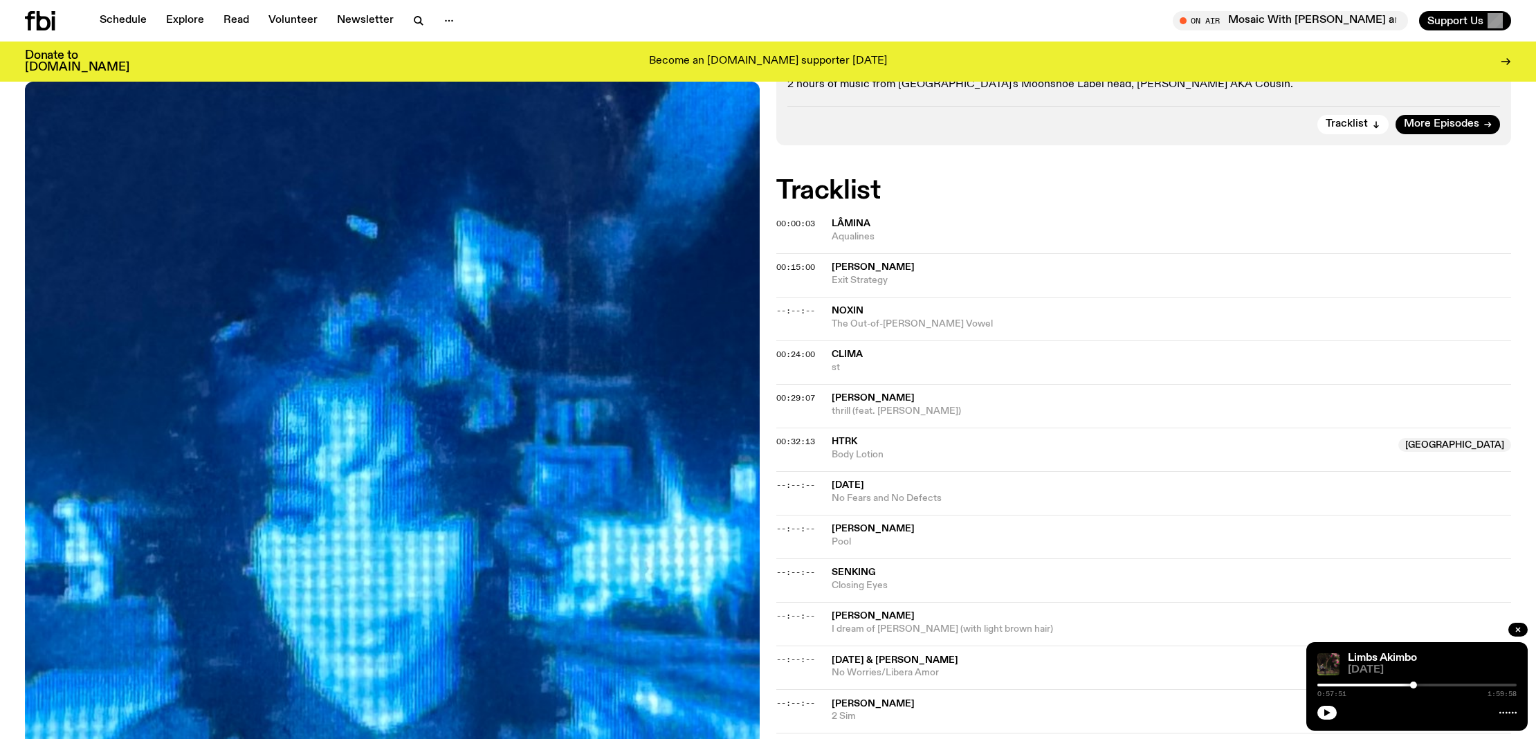
scroll to position [498, 0]
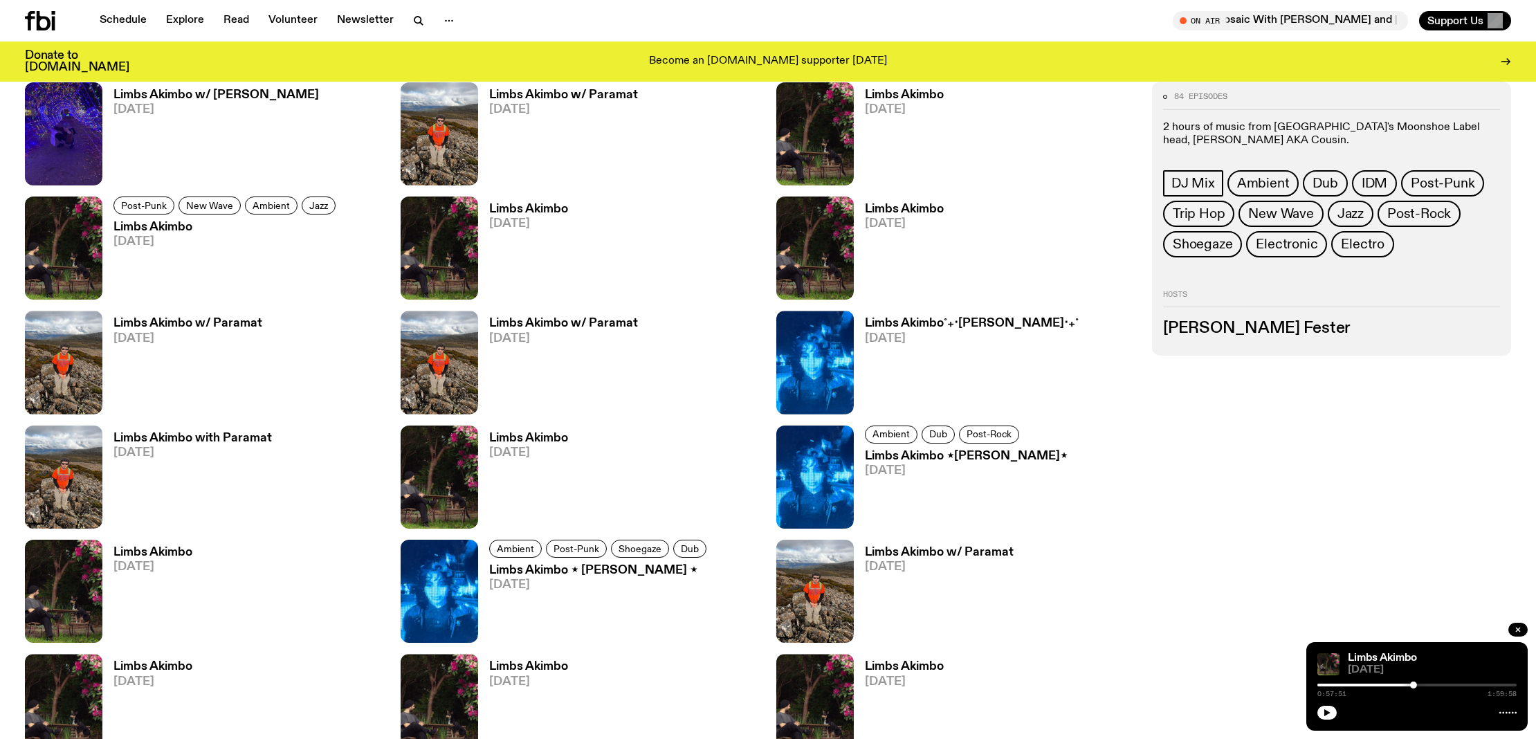
scroll to position [1121, 0]
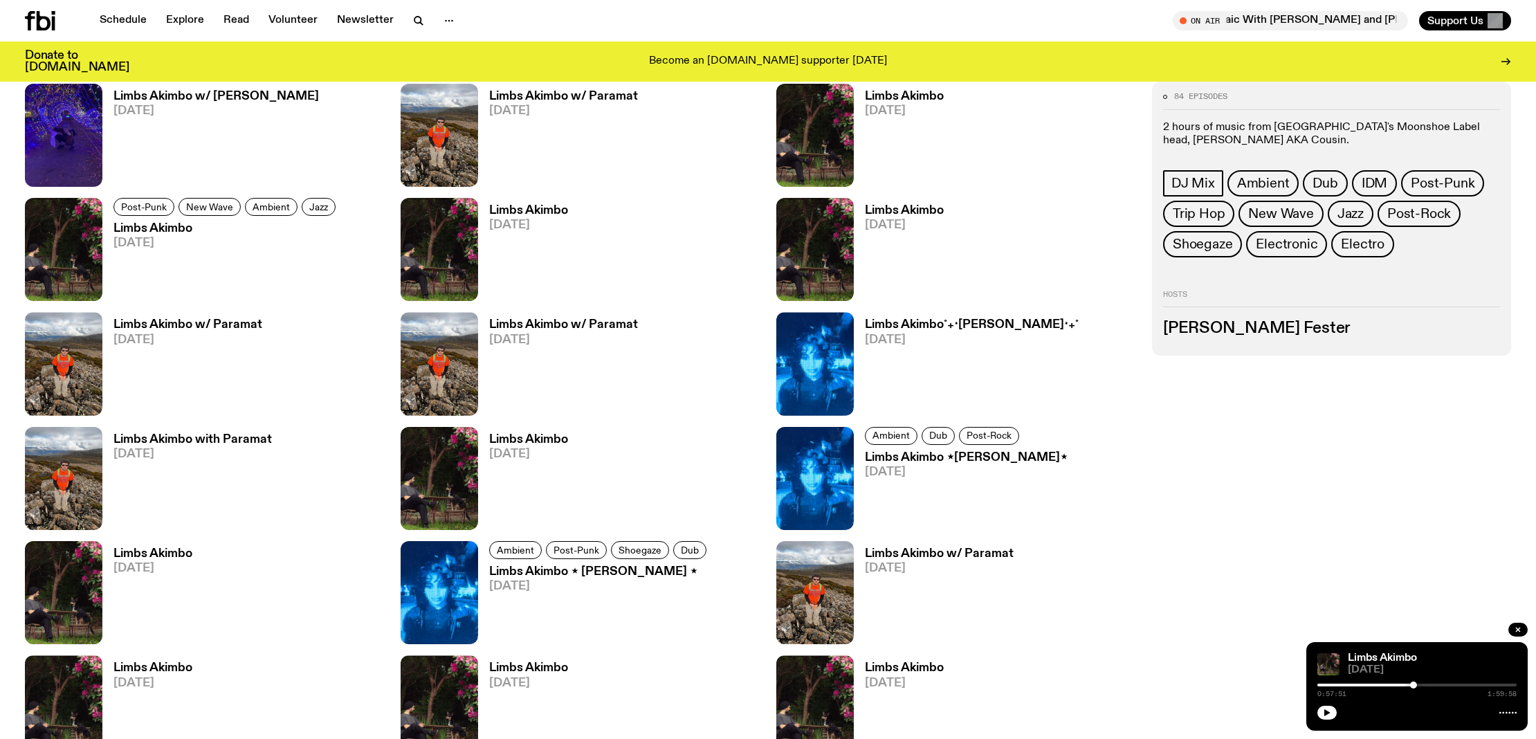
click at [511, 213] on h3 "Limbs Akimbo" at bounding box center [528, 211] width 79 height 12
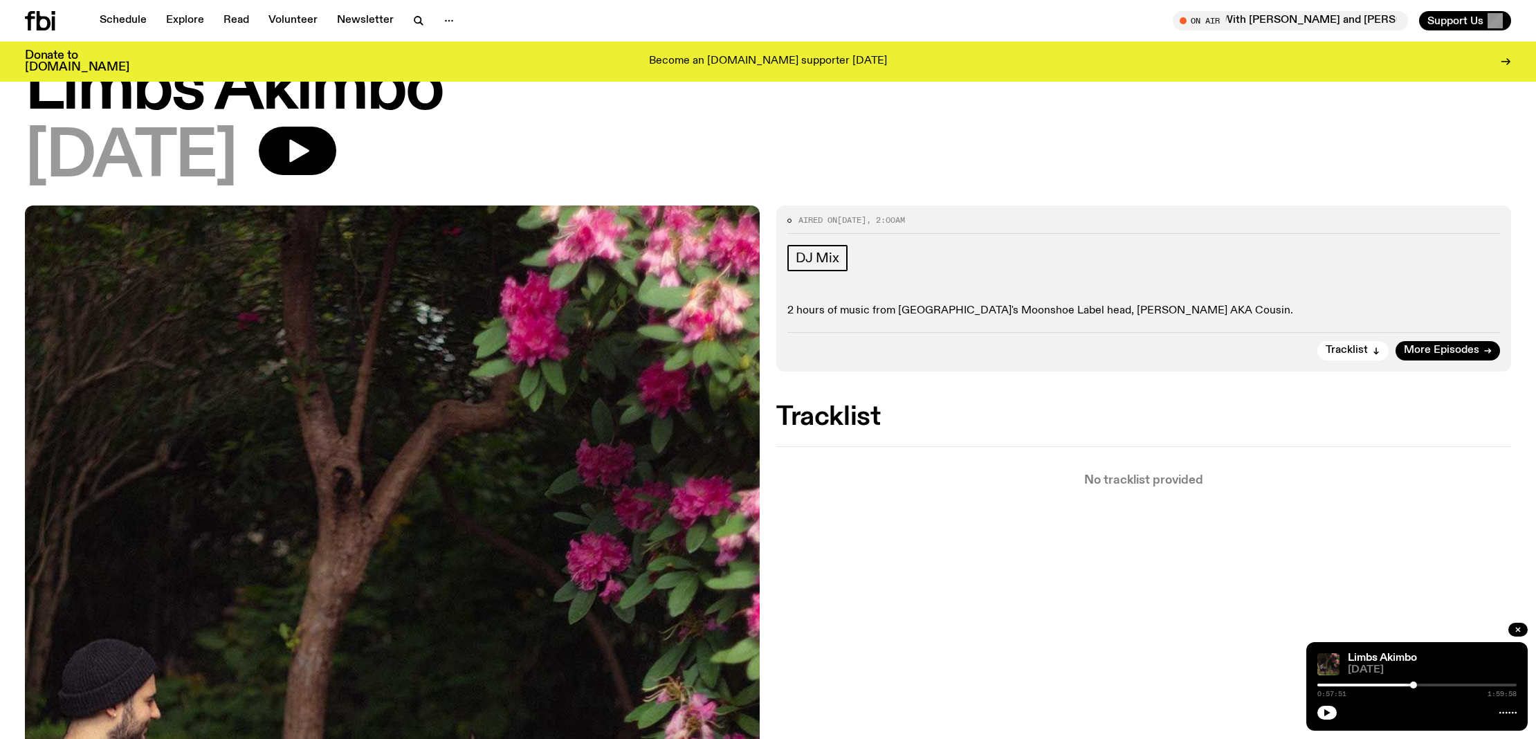
scroll to position [73, 0]
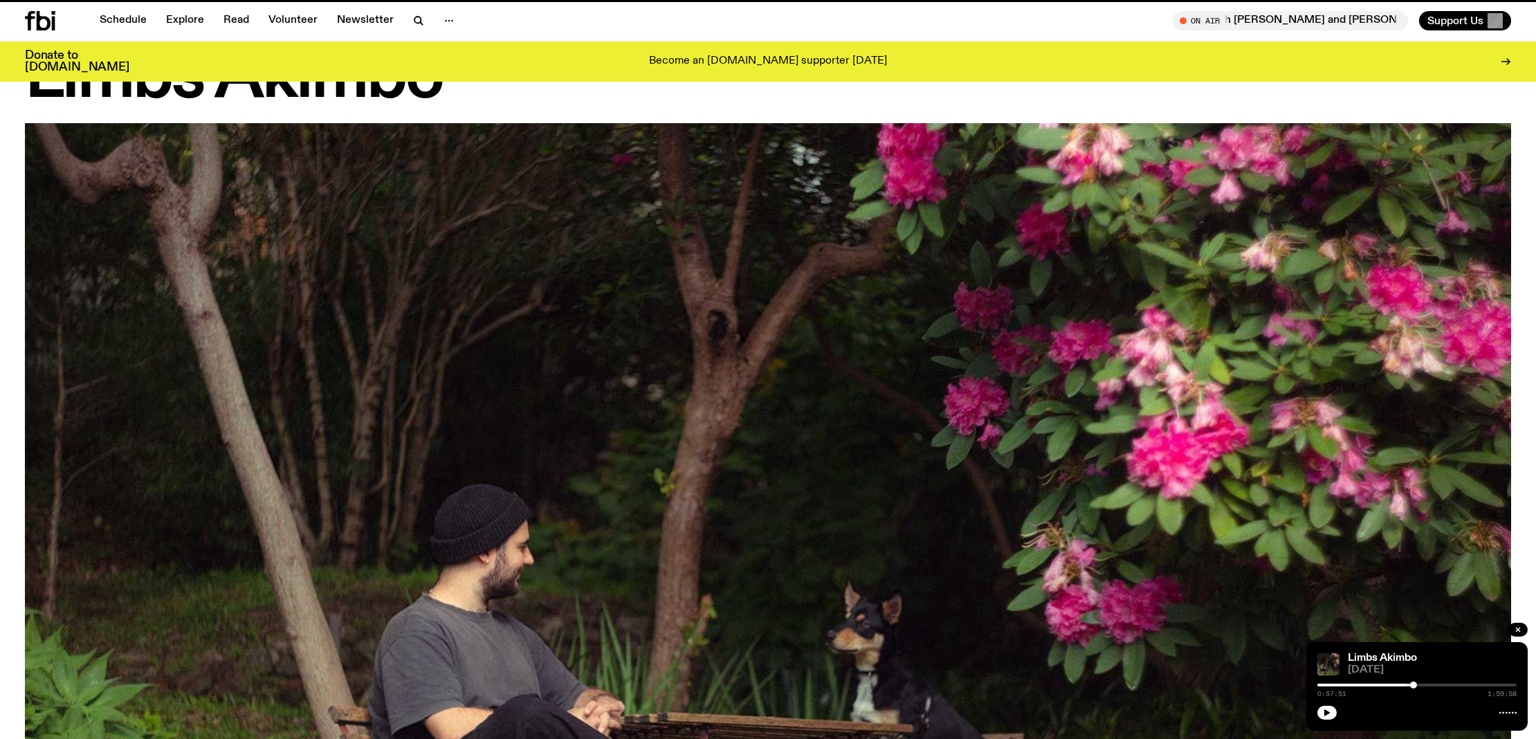
scroll to position [1121, 0]
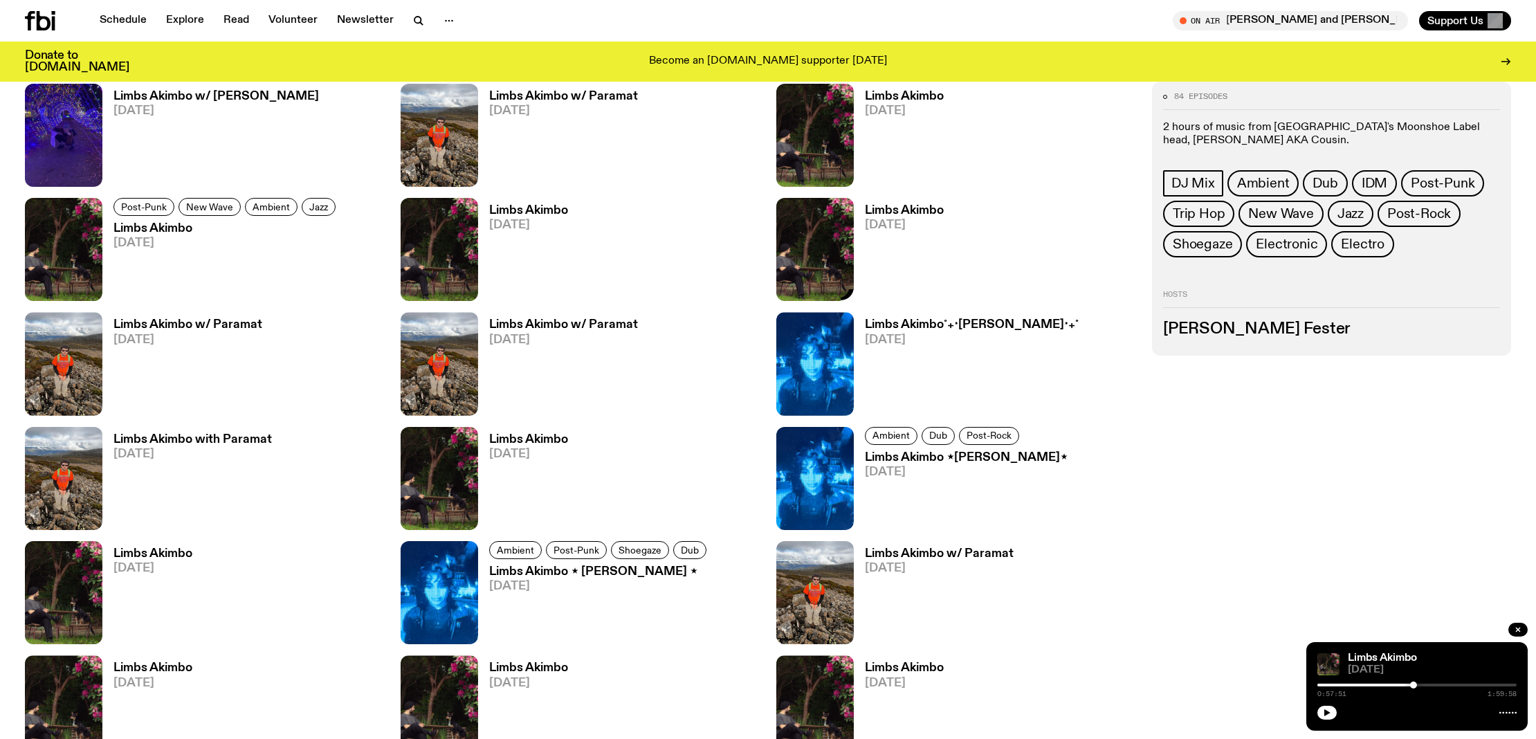
click at [897, 208] on h3 "Limbs Akimbo" at bounding box center [904, 211] width 79 height 12
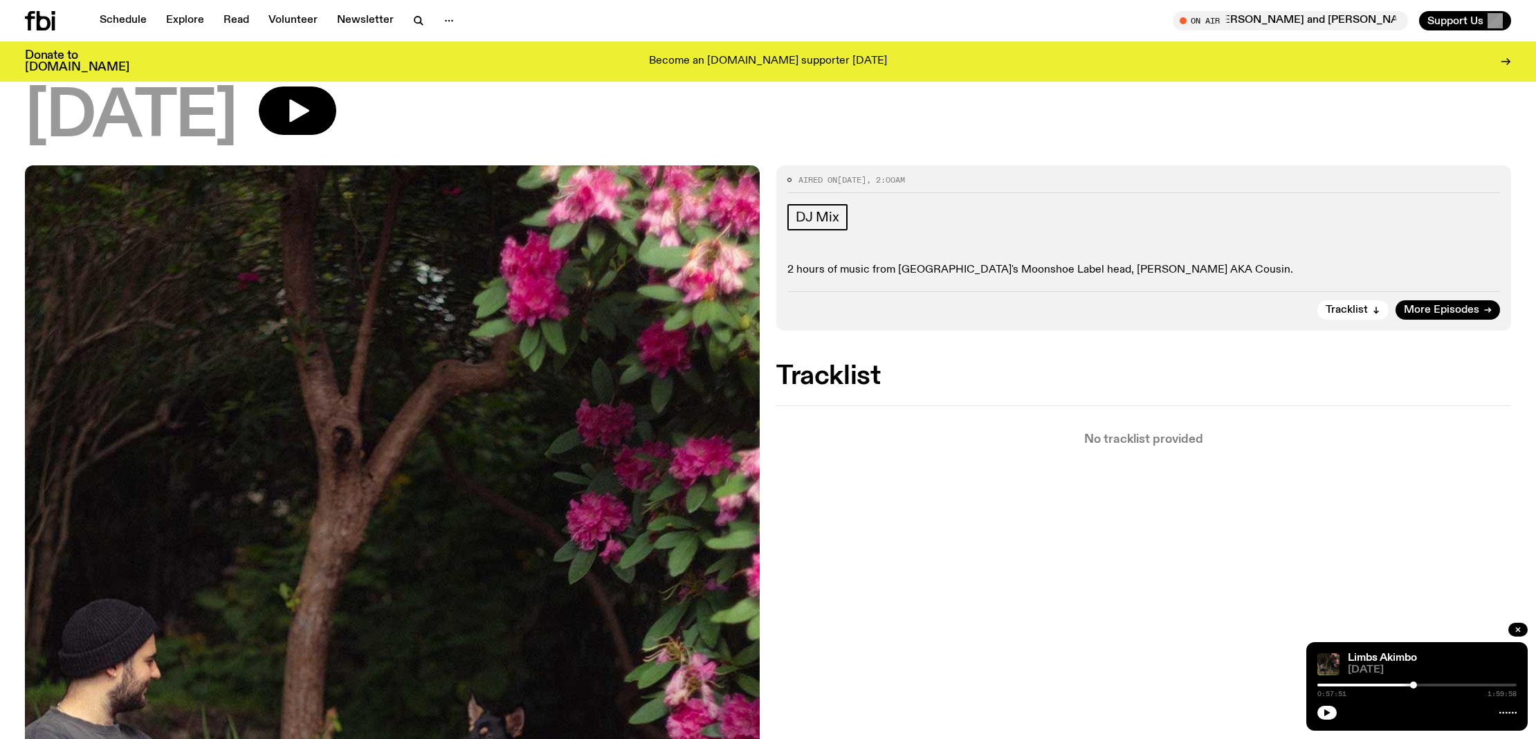
scroll to position [101, 0]
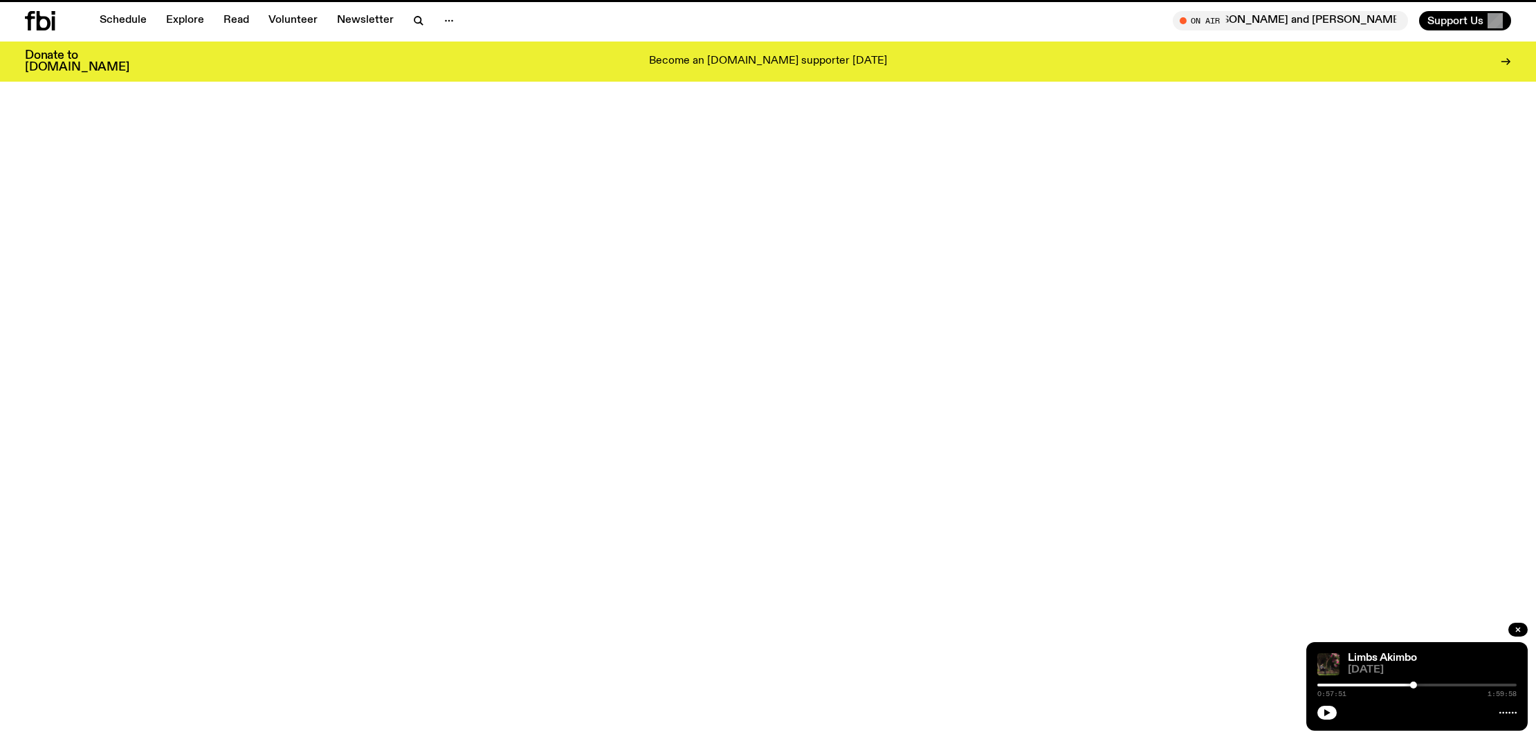
scroll to position [1121, 0]
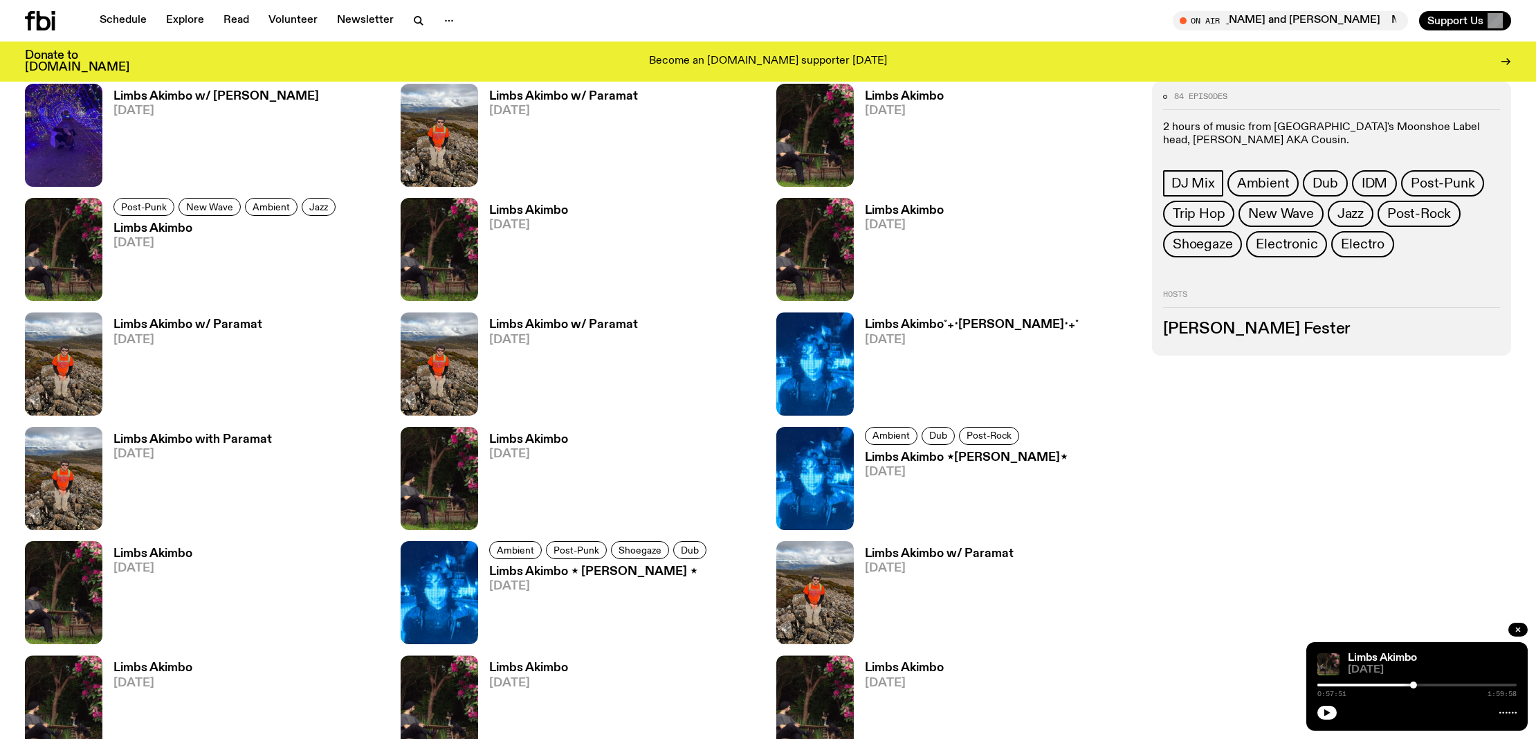
click at [147, 550] on h3 "Limbs Akimbo" at bounding box center [152, 554] width 79 height 12
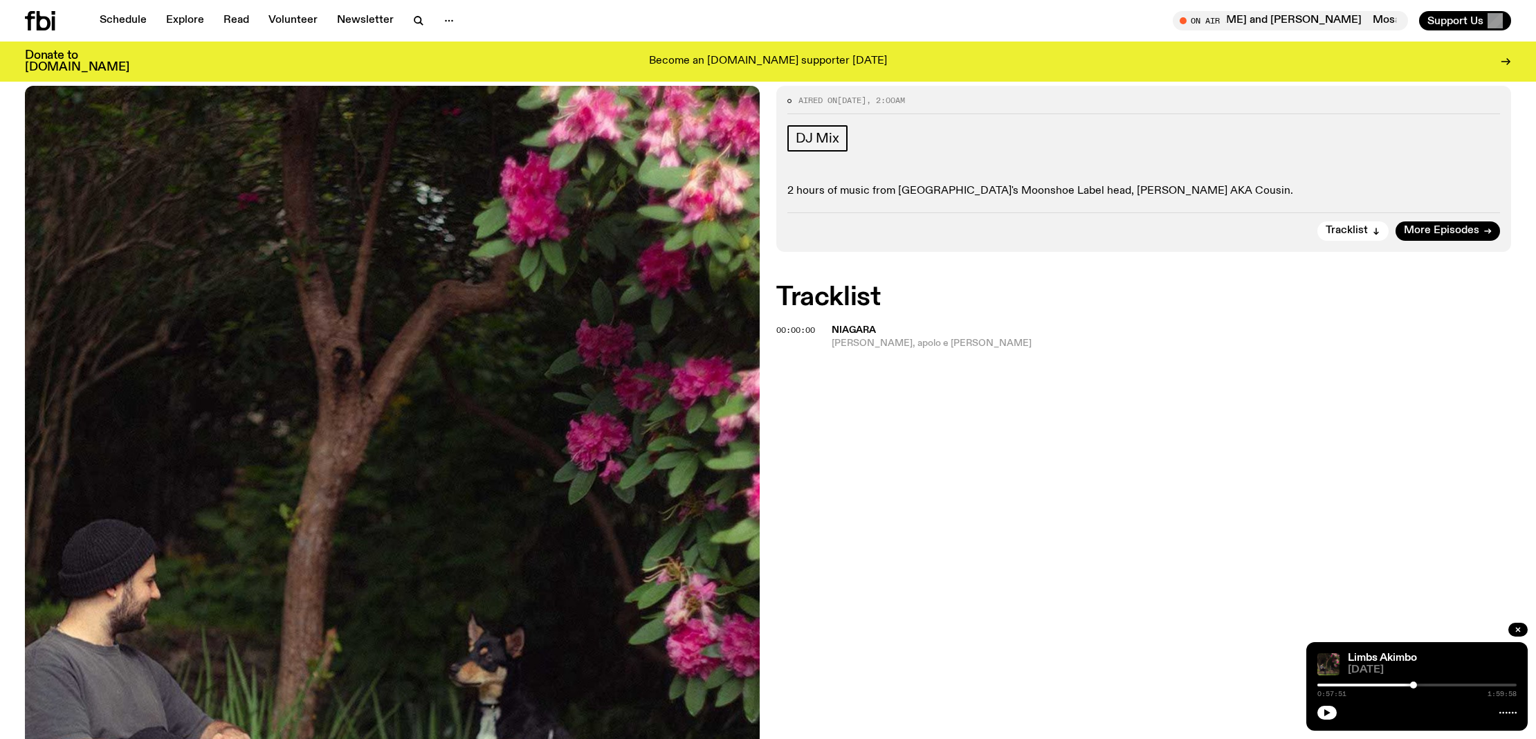
scroll to position [229, 0]
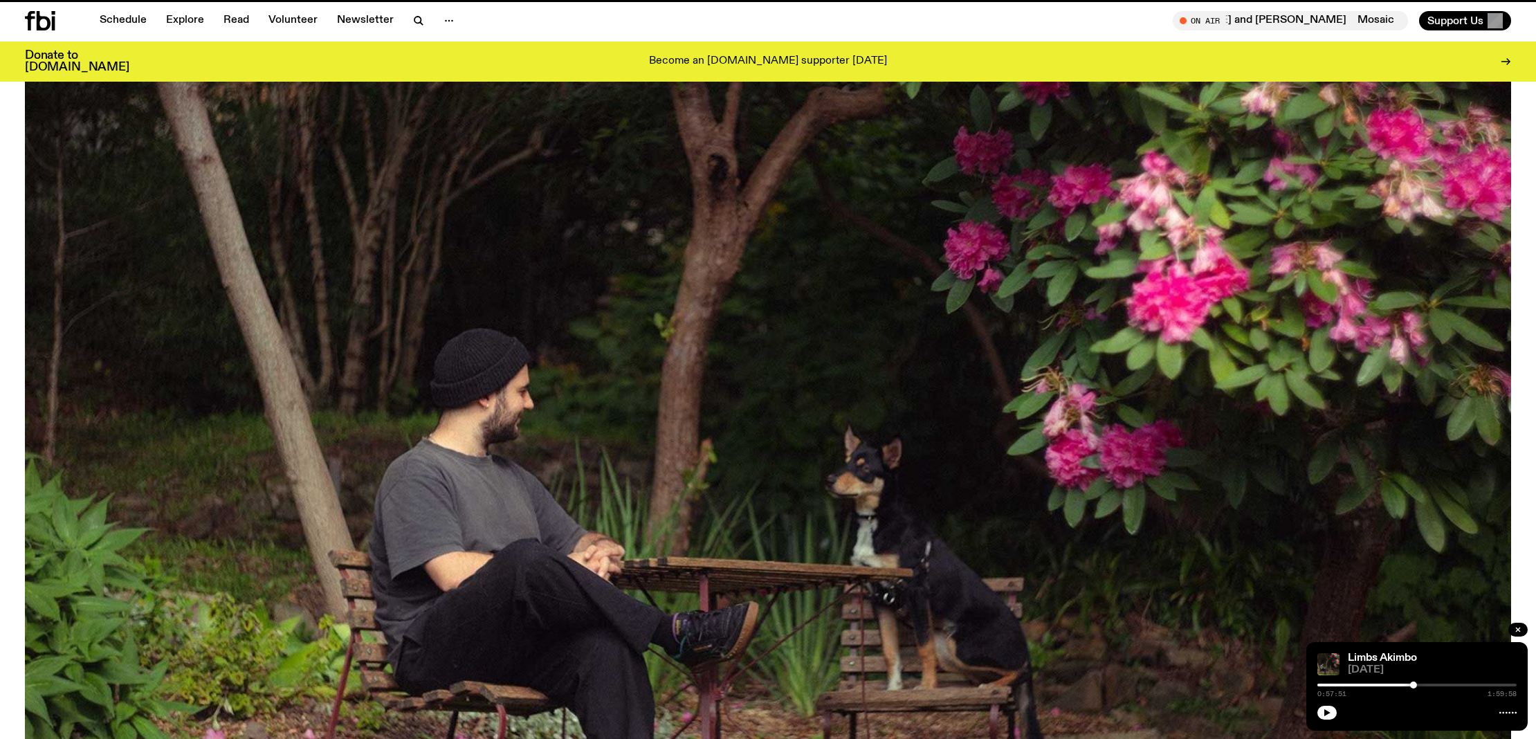
scroll to position [1121, 0]
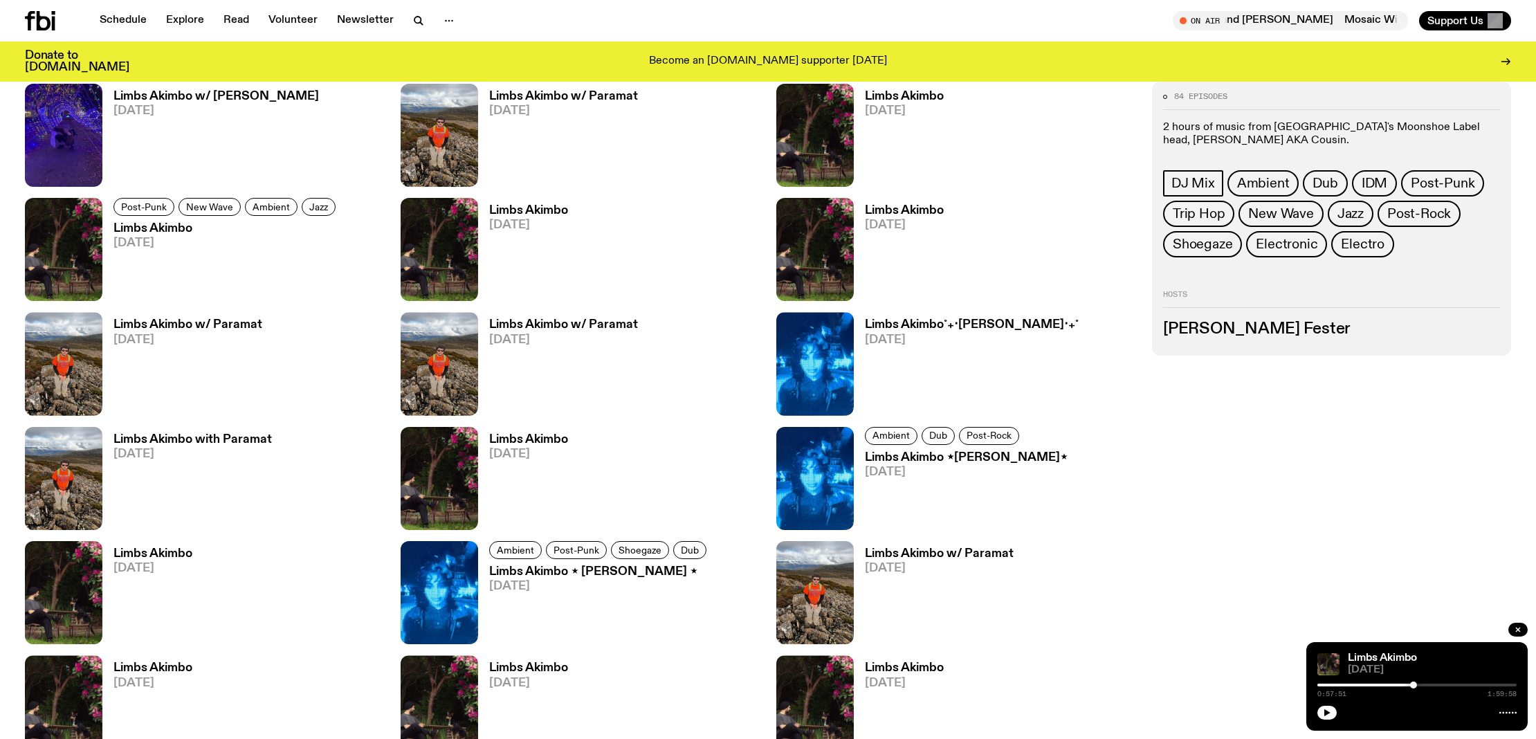
click at [521, 437] on h3 "Limbs Akimbo" at bounding box center [528, 440] width 79 height 12
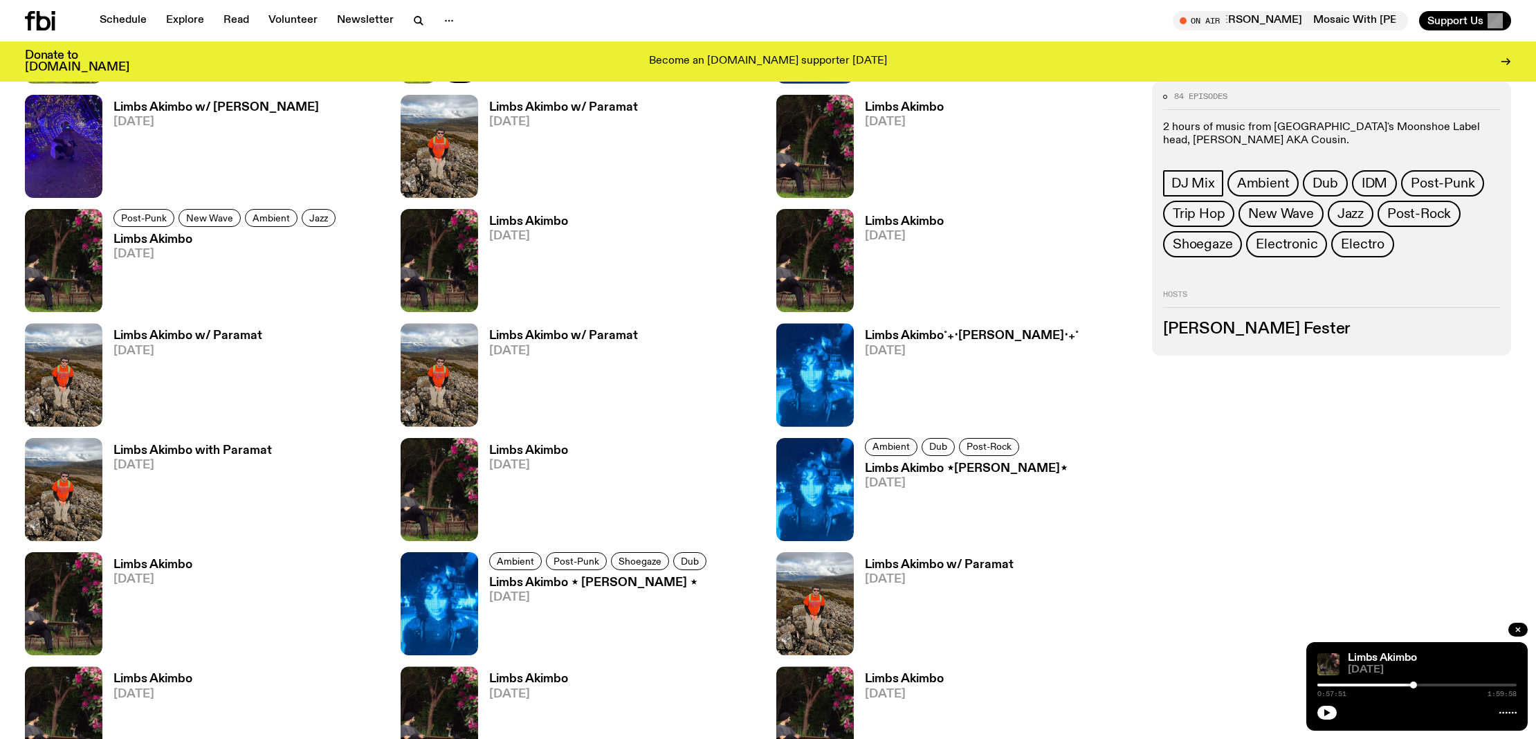
scroll to position [1112, 0]
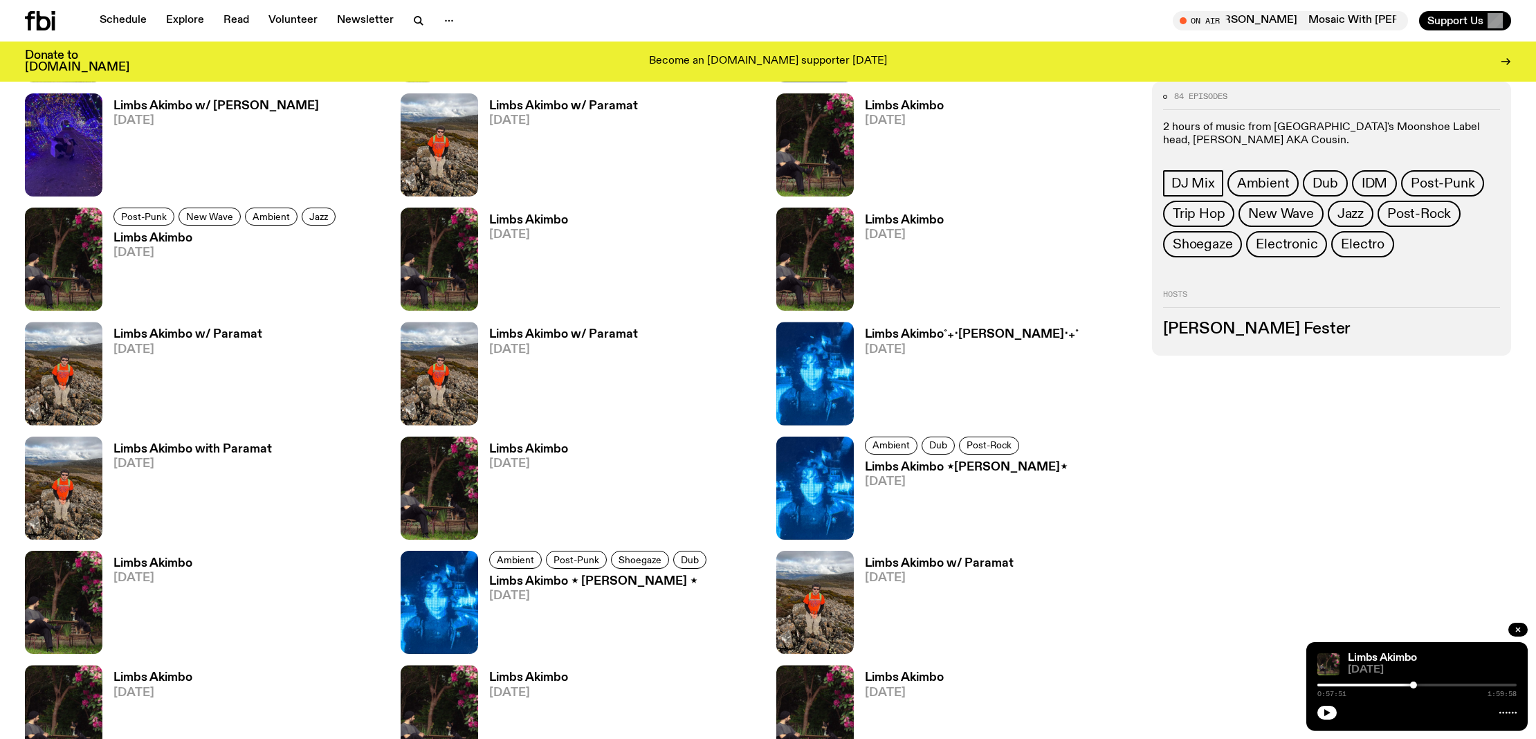
click at [953, 467] on h3 "Limbs Akimbo ⋆[PERSON_NAME]⋆" at bounding box center [966, 467] width 203 height 12
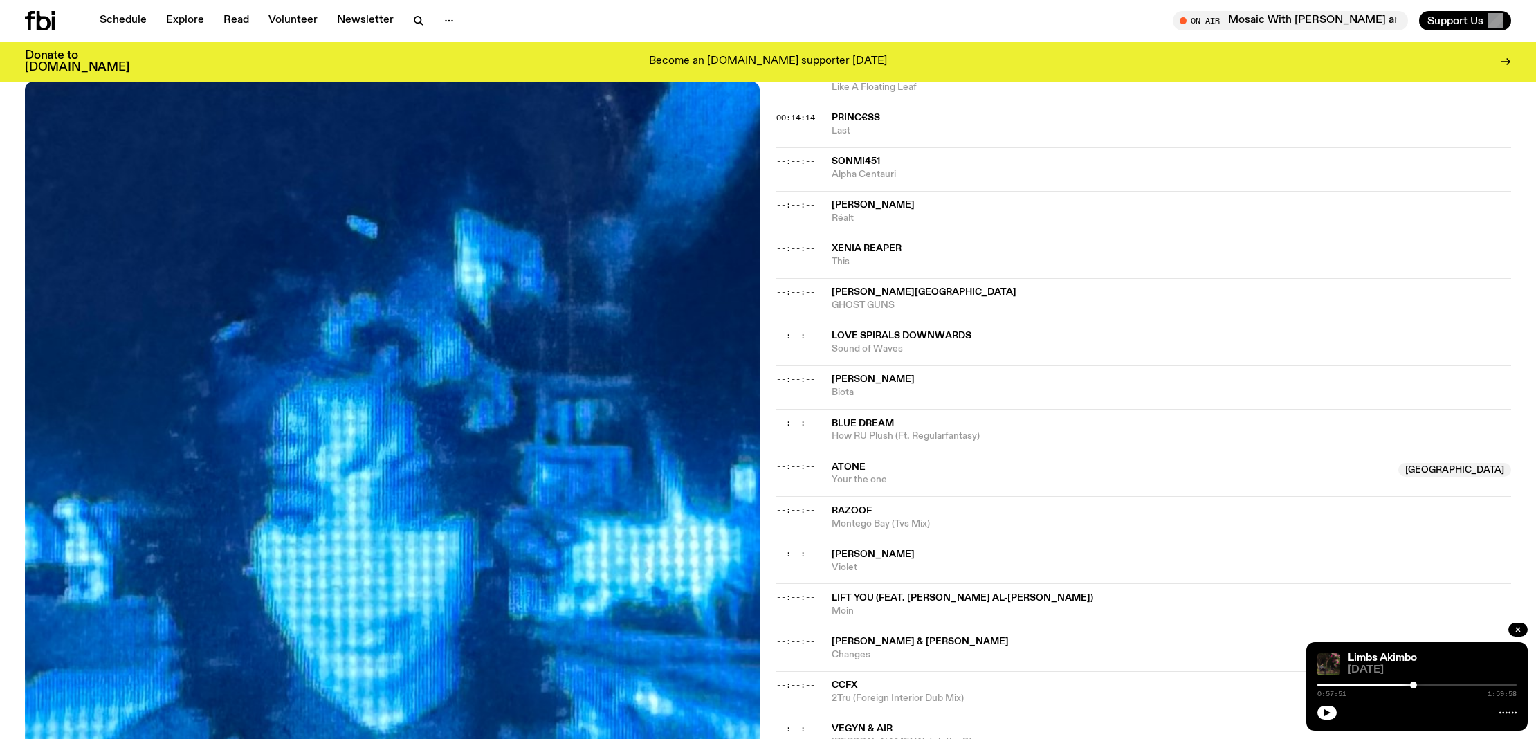
scroll to position [531, 0]
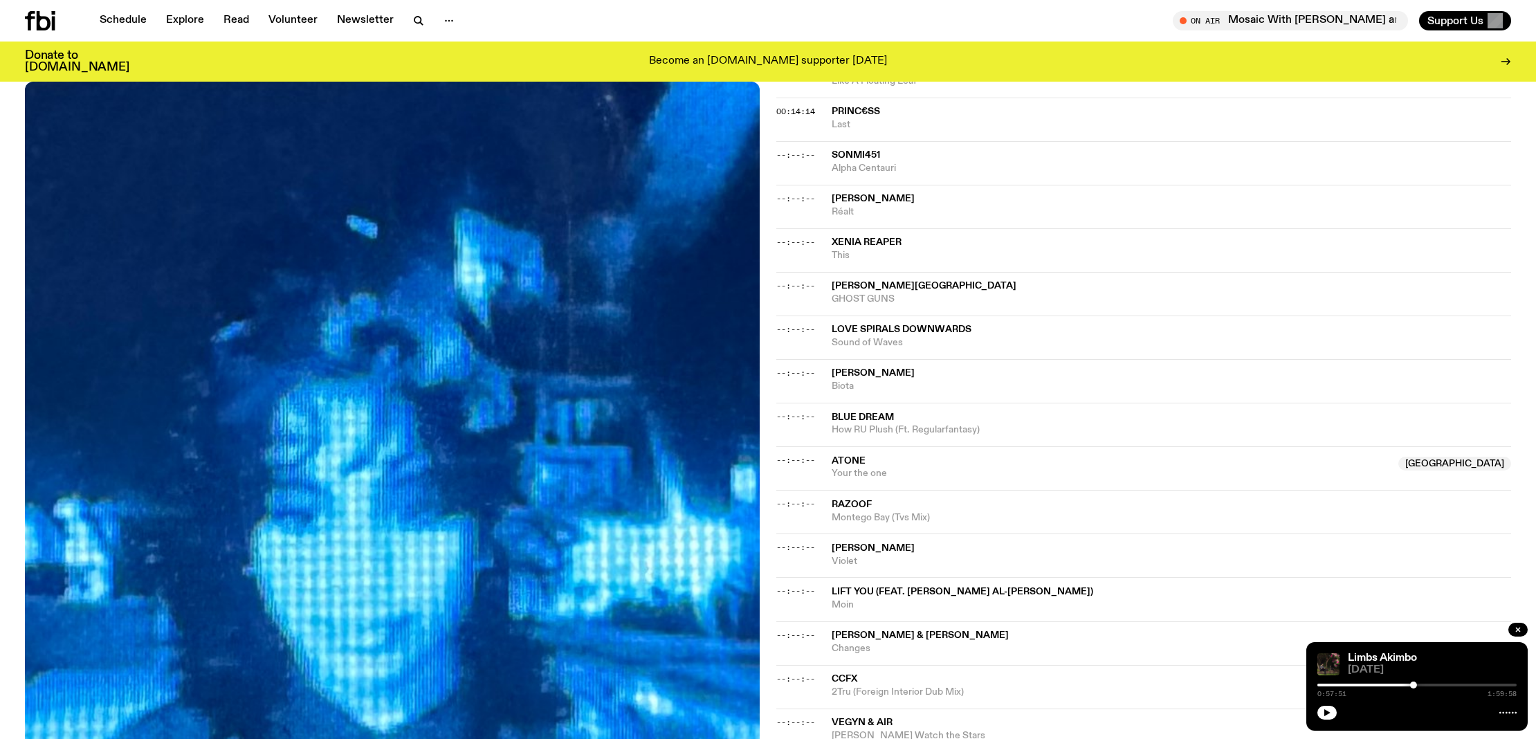
click at [872, 294] on span "GHOST GUNS" at bounding box center [1171, 299] width 679 height 13
click at [861, 467] on span "Your the one" at bounding box center [1111, 473] width 558 height 13
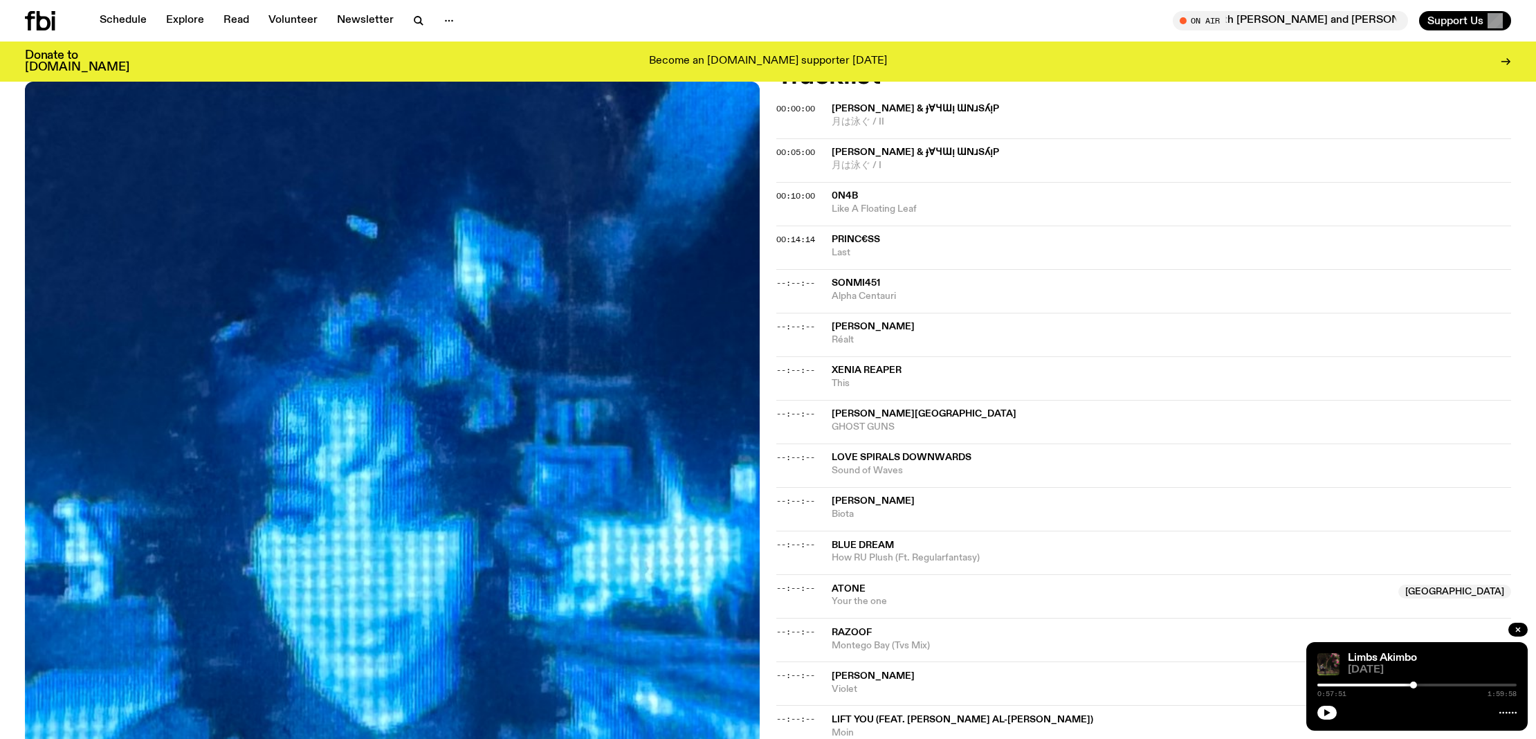
scroll to position [313, 0]
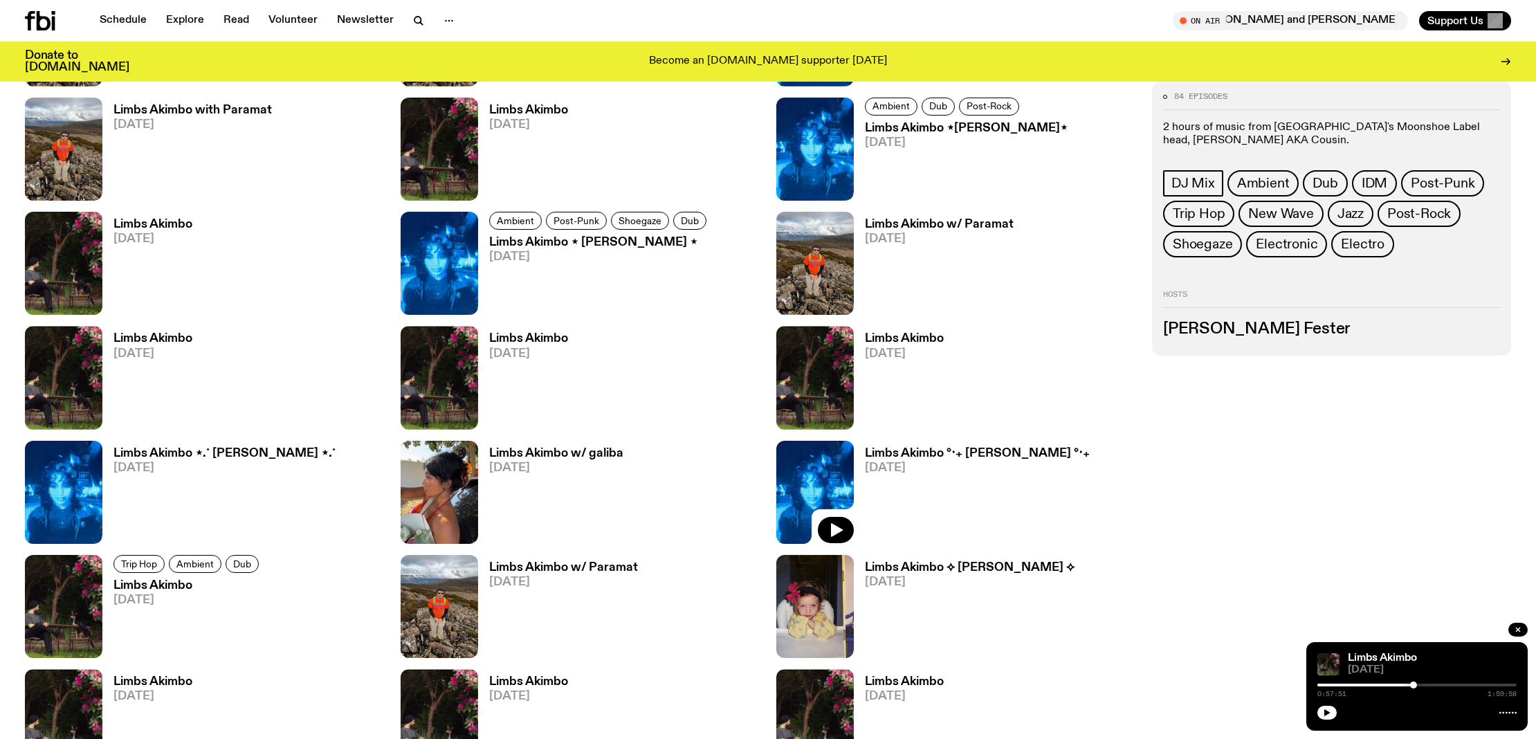
scroll to position [1442, 0]
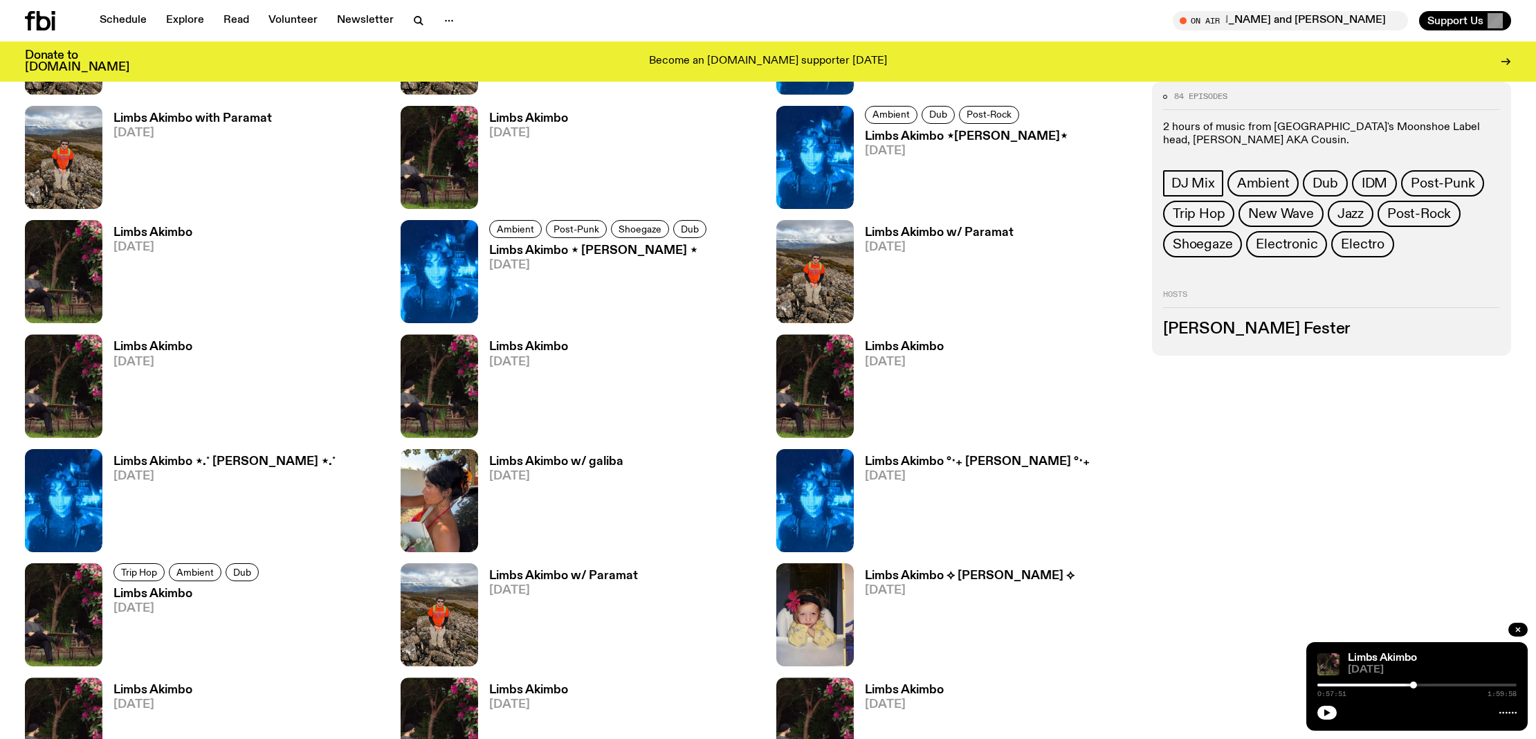
click at [926, 209] on div "Episodes Limbs Akimbo [DATE] Limbs Akimbo [DATE] Limbs Akimbo ✧˖°[PERSON_NAME]✧…" at bounding box center [580, 734] width 1110 height 2245
click at [926, 221] on div "Limbs Akimbo w/ Paramat [DATE]" at bounding box center [934, 271] width 160 height 103
click at [926, 227] on h3 "Limbs Akimbo w/ Paramat" at bounding box center [939, 233] width 149 height 12
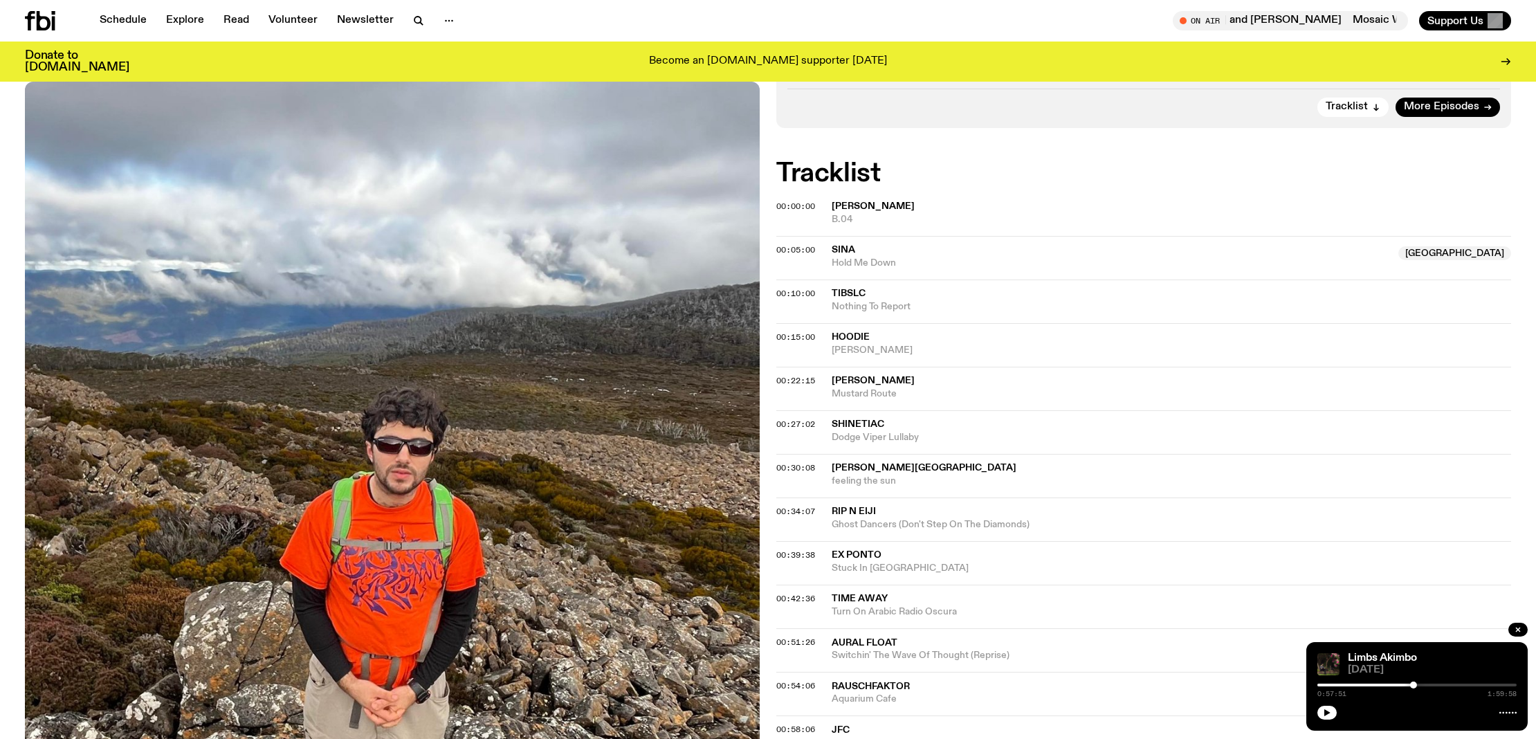
scroll to position [313, 0]
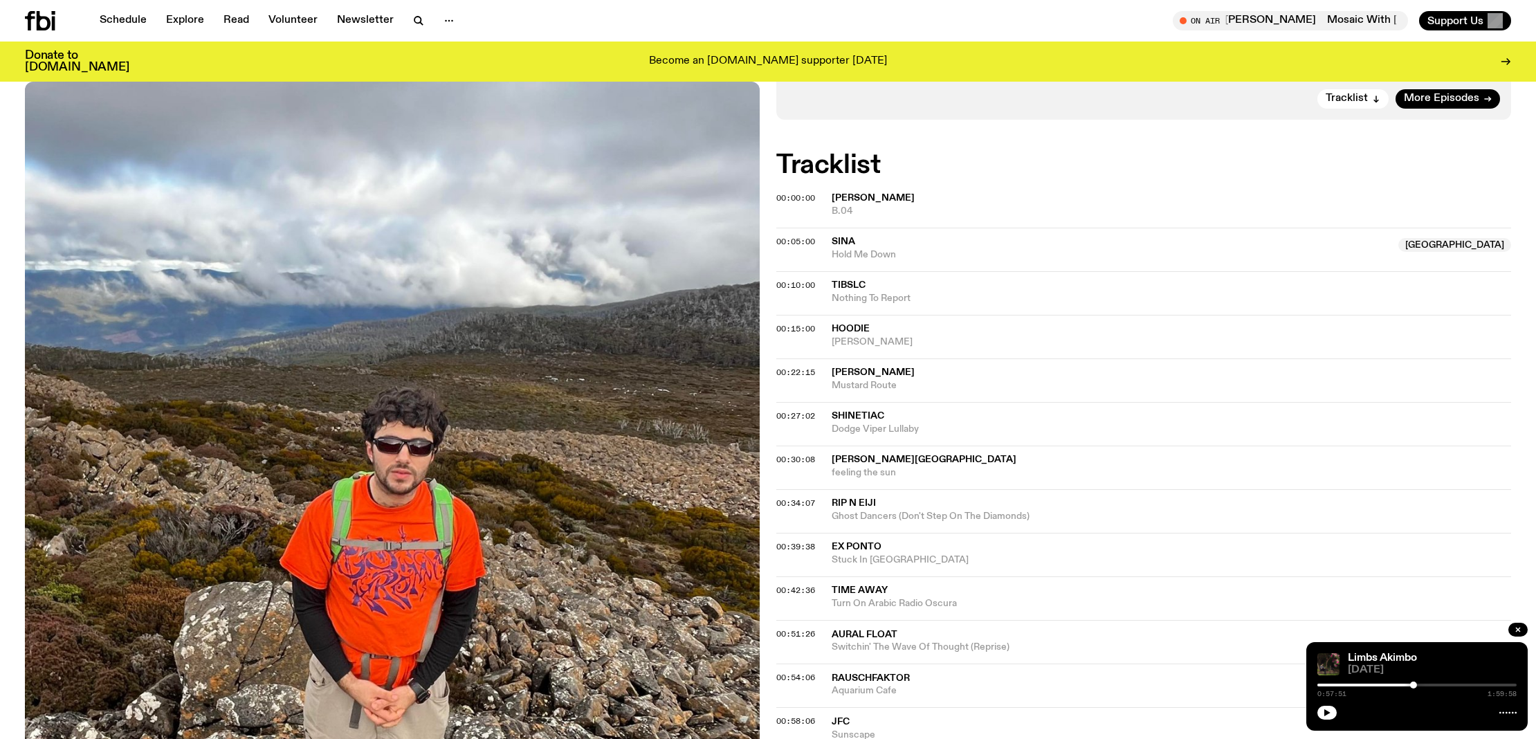
click at [845, 402] on div "00:22:15 [PERSON_NAME] Route" at bounding box center [1143, 424] width 735 height 44
click at [866, 370] on span "[PERSON_NAME]" at bounding box center [873, 372] width 83 height 10
click at [874, 329] on span "hoodie" at bounding box center [1171, 328] width 679 height 13
click at [888, 294] on span "Nothing To Report" at bounding box center [1171, 298] width 679 height 13
